Goal: Task Accomplishment & Management: Manage account settings

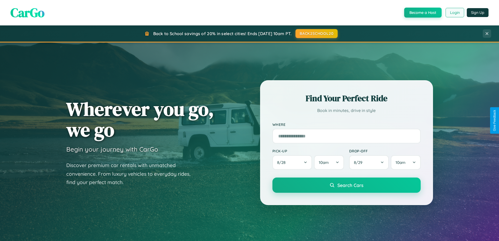
click at [455, 13] on button "Login" at bounding box center [455, 12] width 19 height 9
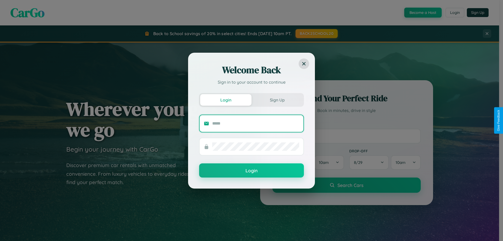
click at [256, 123] on input "text" at bounding box center [255, 123] width 87 height 8
type input "**********"
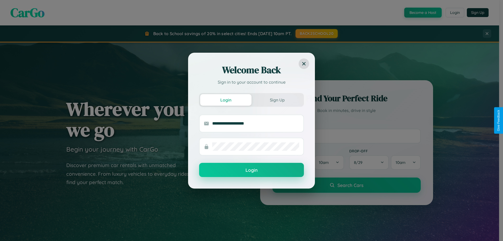
click at [252, 170] on button "Login" at bounding box center [251, 170] width 105 height 14
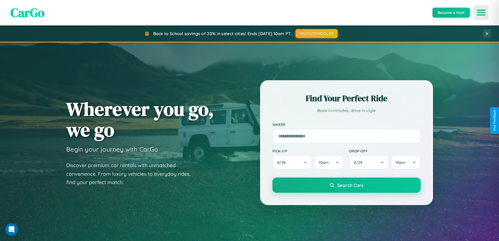
click at [482, 13] on icon "Open menu" at bounding box center [482, 12] width 8 height 5
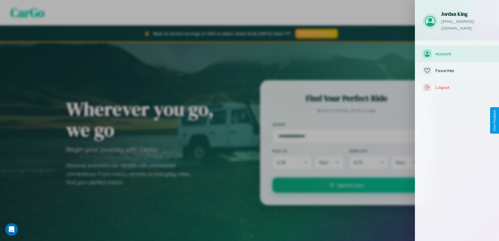
click at [457, 51] on span "Account" at bounding box center [464, 53] width 56 height 5
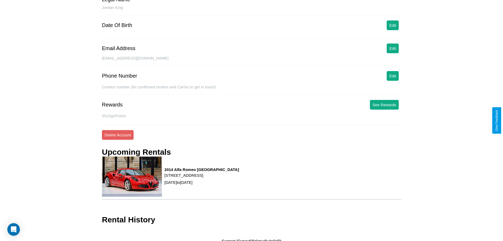
scroll to position [56, 0]
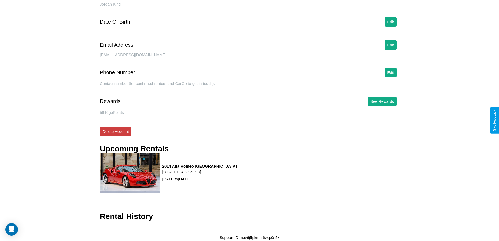
click at [116, 131] on button "Delete Account" at bounding box center [116, 132] width 32 height 10
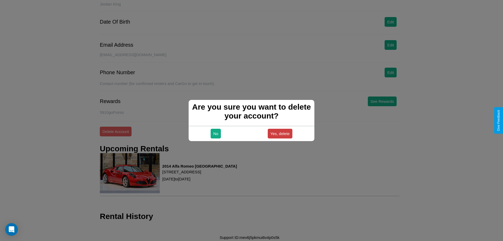
click at [280, 133] on button "Yes, delete" at bounding box center [280, 134] width 25 height 10
